Goal: Navigation & Orientation: Find specific page/section

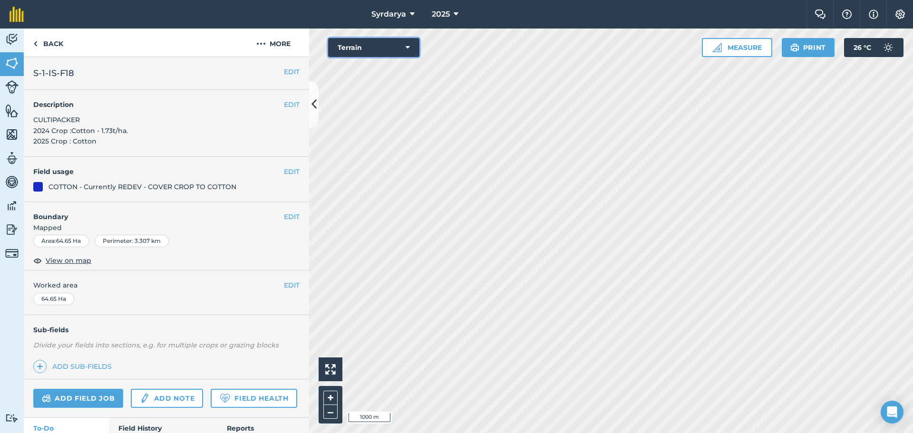
click at [367, 43] on button "Terrain" at bounding box center [373, 47] width 91 height 19
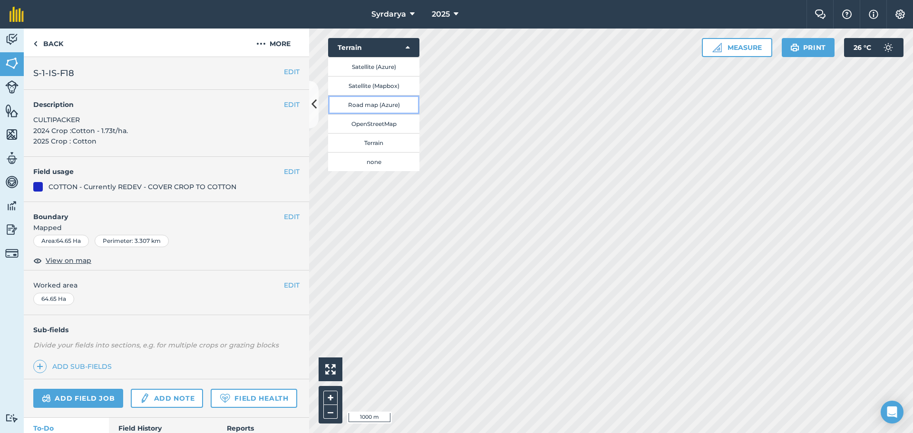
click at [376, 101] on button "Road map (Azure)" at bounding box center [373, 104] width 91 height 19
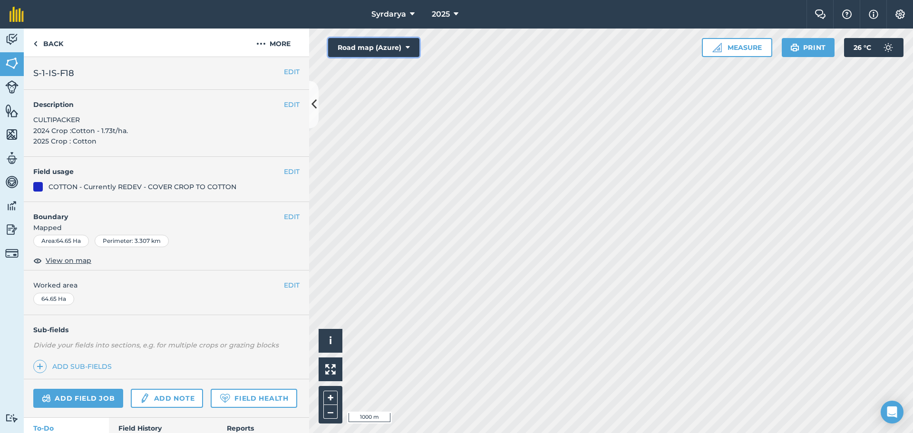
click at [375, 52] on button "Road map (Azure)" at bounding box center [373, 47] width 91 height 19
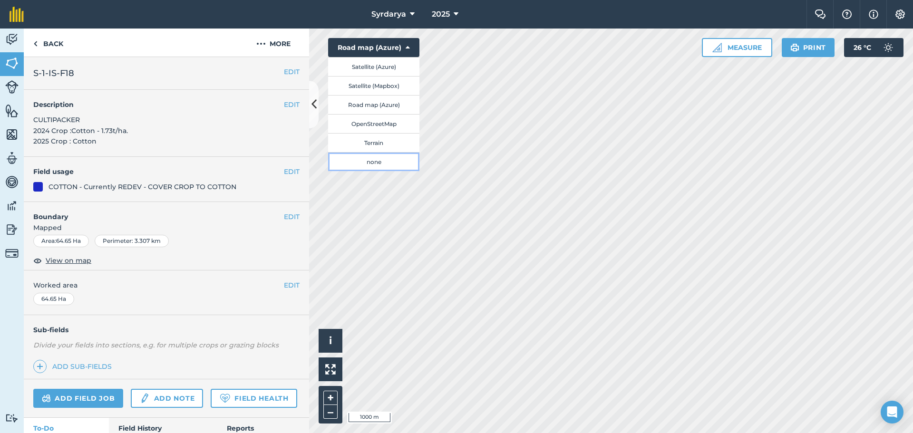
click at [374, 158] on button "none" at bounding box center [373, 161] width 91 height 19
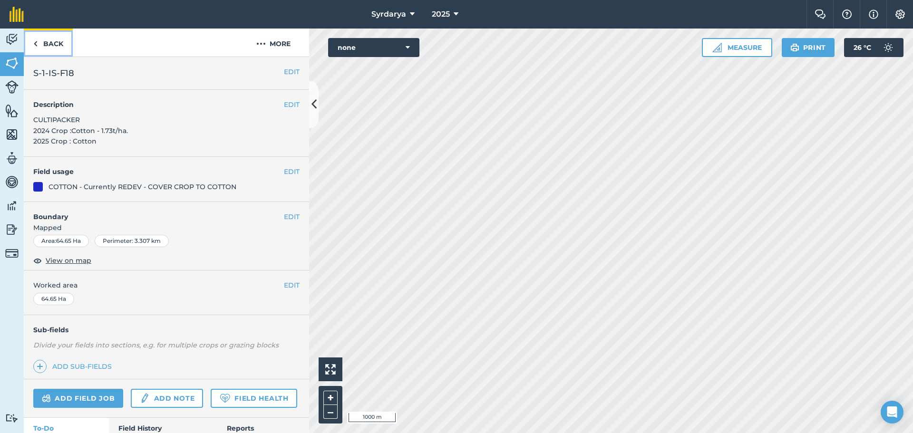
click at [50, 44] on link "Back" at bounding box center [48, 43] width 49 height 28
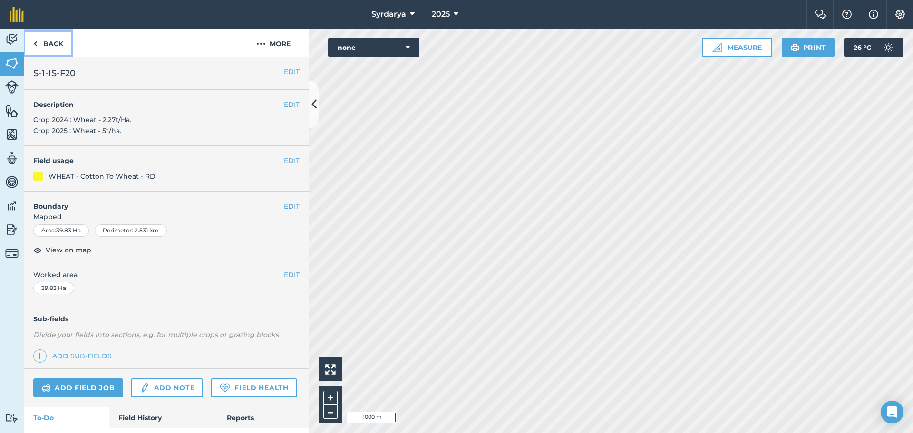
click at [39, 44] on link "Back" at bounding box center [48, 43] width 49 height 28
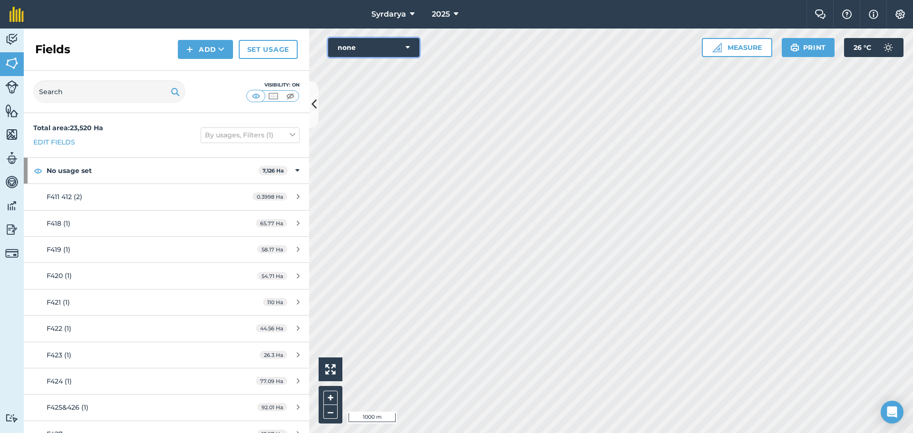
click at [370, 50] on button "none" at bounding box center [373, 47] width 91 height 19
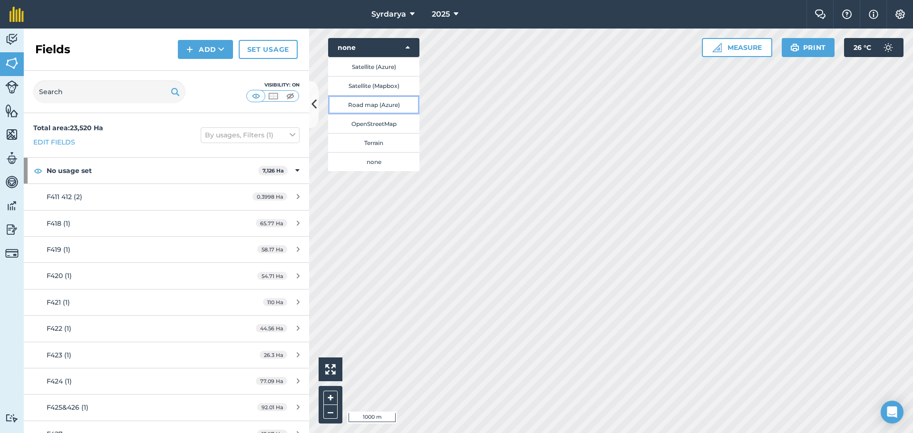
click at [371, 104] on button "Road map (Azure)" at bounding box center [373, 104] width 91 height 19
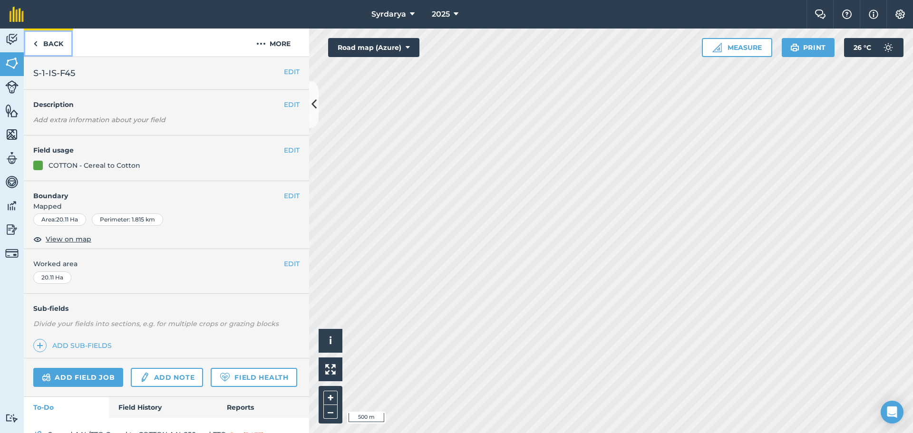
click at [40, 40] on link "Back" at bounding box center [48, 43] width 49 height 28
click at [36, 47] on img at bounding box center [35, 43] width 4 height 11
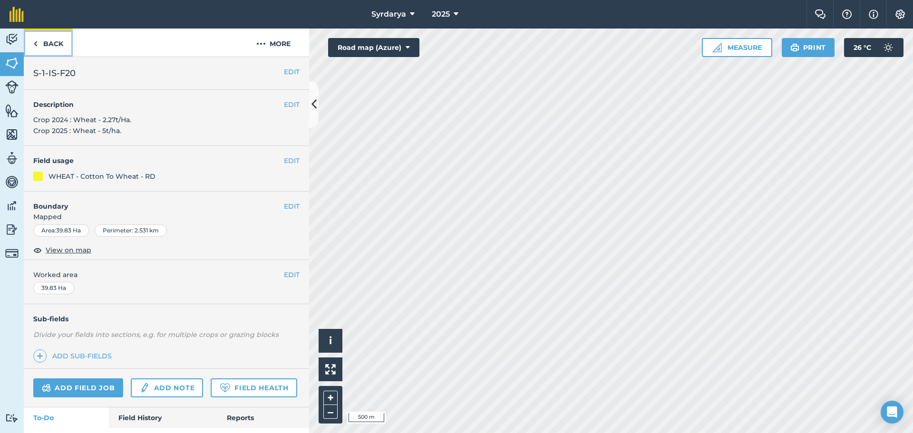
click at [50, 40] on link "Back" at bounding box center [48, 43] width 49 height 28
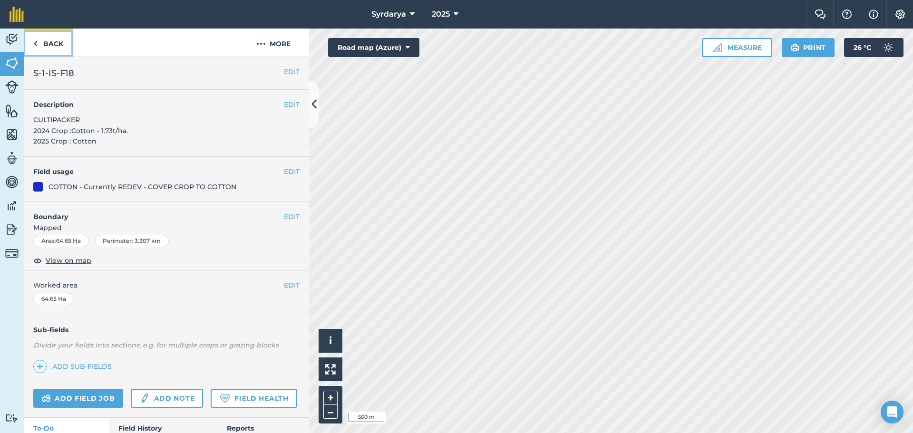
click at [50, 40] on link "Back" at bounding box center [48, 43] width 49 height 28
